Goal: Understand process/instructions

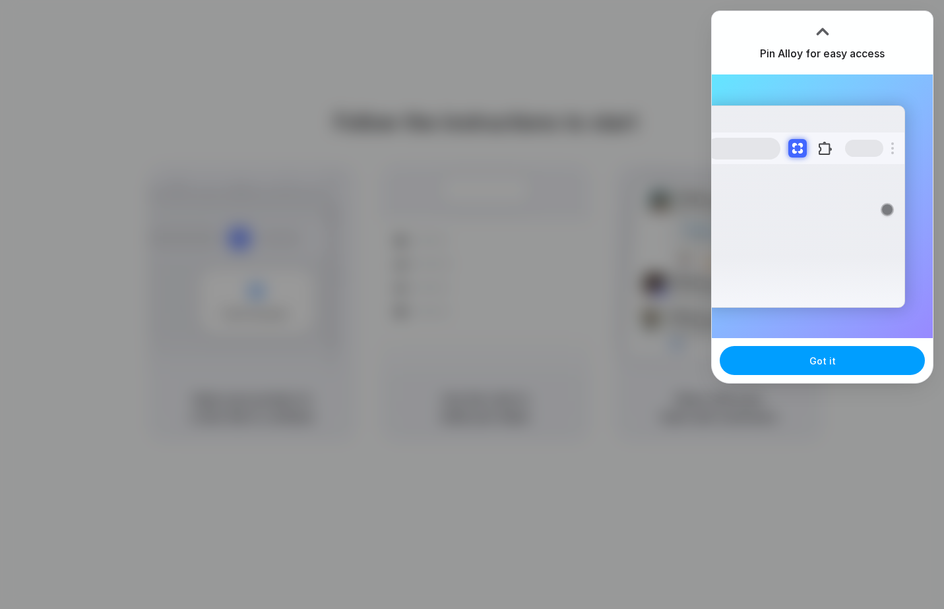
click at [787, 361] on button "Got it" at bounding box center [821, 360] width 205 height 29
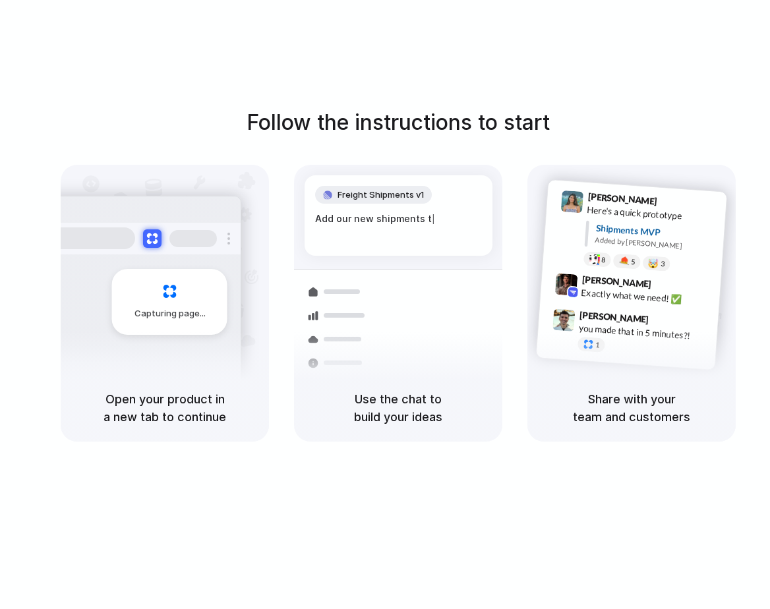
click at [129, 63] on div "Follow the instructions to start Capturing page Open your product in a new tab …" at bounding box center [398, 318] width 797 height 636
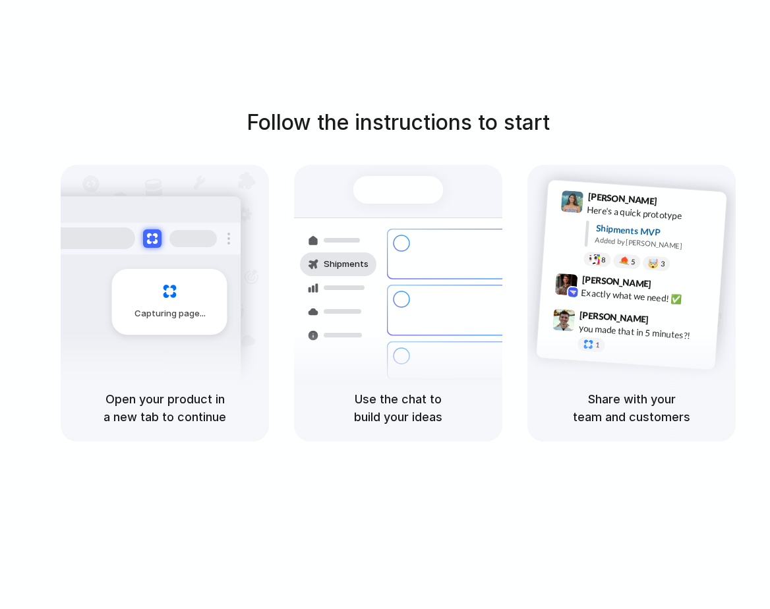
click at [129, 63] on div "Follow the instructions to start Capturing page Open your product in a new tab …" at bounding box center [398, 318] width 797 height 636
